Goal: Complete application form

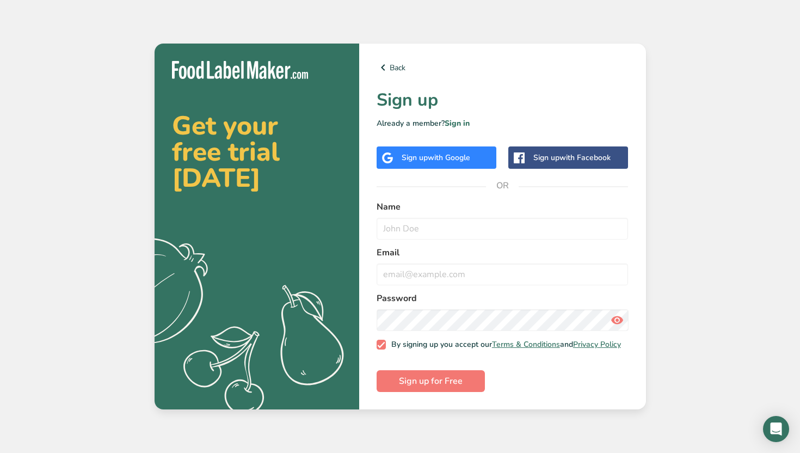
click at [425, 156] on div "Sign up with Google" at bounding box center [435, 157] width 69 height 11
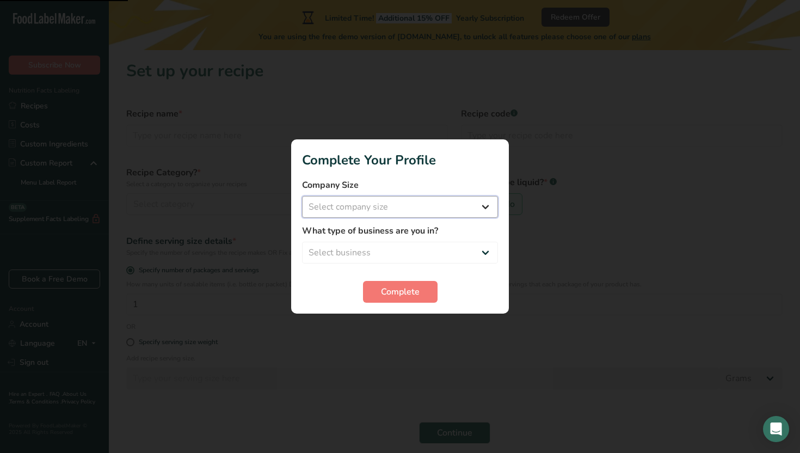
click at [410, 209] on select "Select company size Fewer than 10 Employees 10 to 50 Employees 51 to 500 Employ…" at bounding box center [400, 207] width 196 height 22
select select "1"
click at [390, 248] on select "Select business Packaged Food Manufacturer Restaurant & Cafe Bakery Meal Plans …" at bounding box center [400, 252] width 196 height 22
select select "8"
click at [397, 292] on span "Complete" at bounding box center [400, 291] width 39 height 13
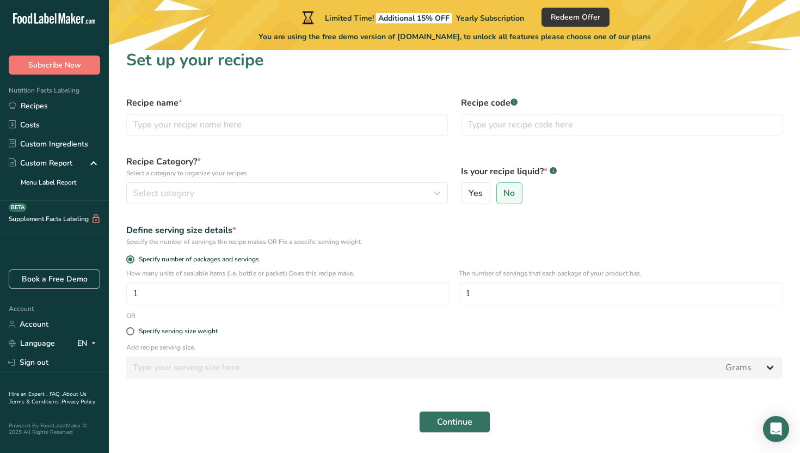
scroll to position [12, 0]
